Goal: Register for event/course

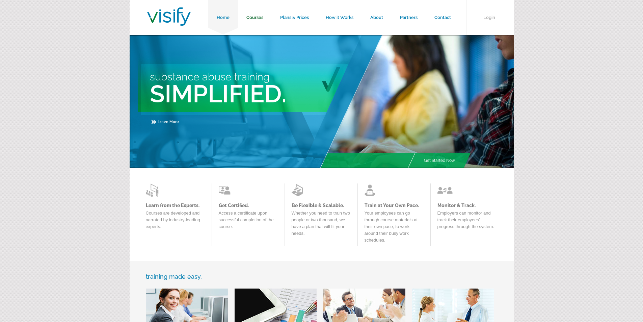
click at [252, 14] on link "Courses" at bounding box center [255, 17] width 34 height 35
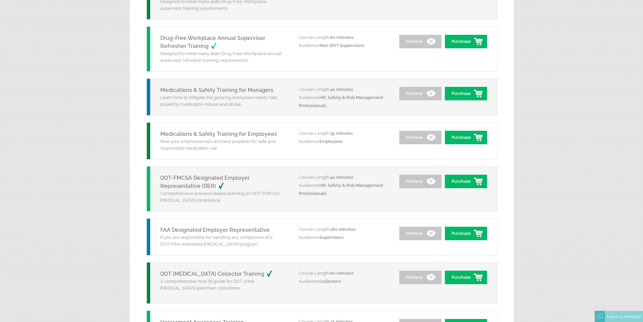
scroll to position [709, 0]
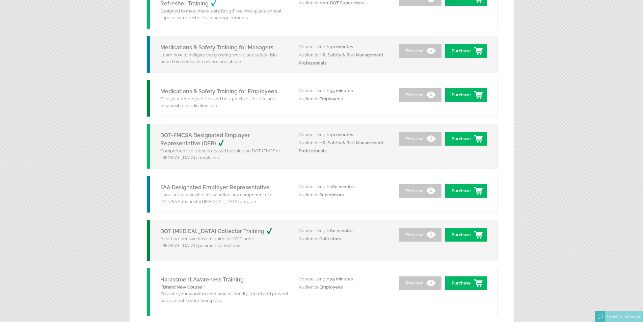
click at [182, 186] on link "FAA Designated Employer Representative" at bounding box center [214, 187] width 109 height 6
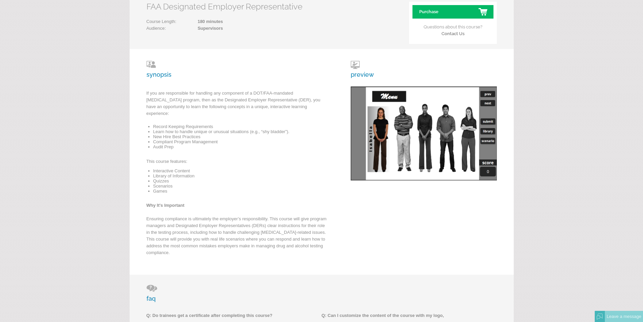
scroll to position [101, 0]
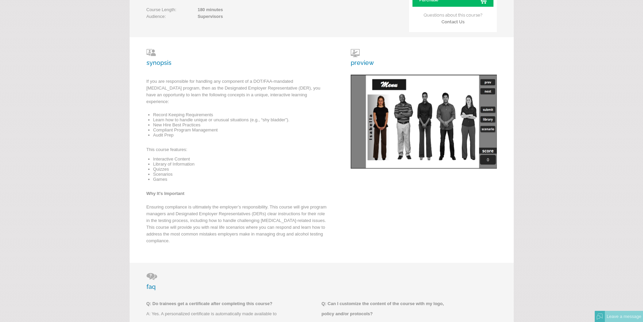
click at [34, 171] on form "Home Courses Plans & Prices How it Works About Partners Contact Login Courses F…" at bounding box center [321, 235] width 643 height 672
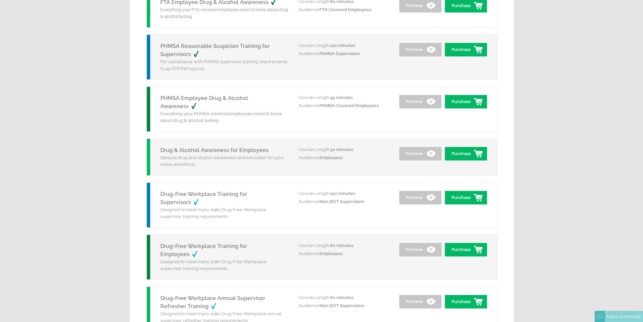
scroll to position [405, 0]
